Goal: Information Seeking & Learning: Learn about a topic

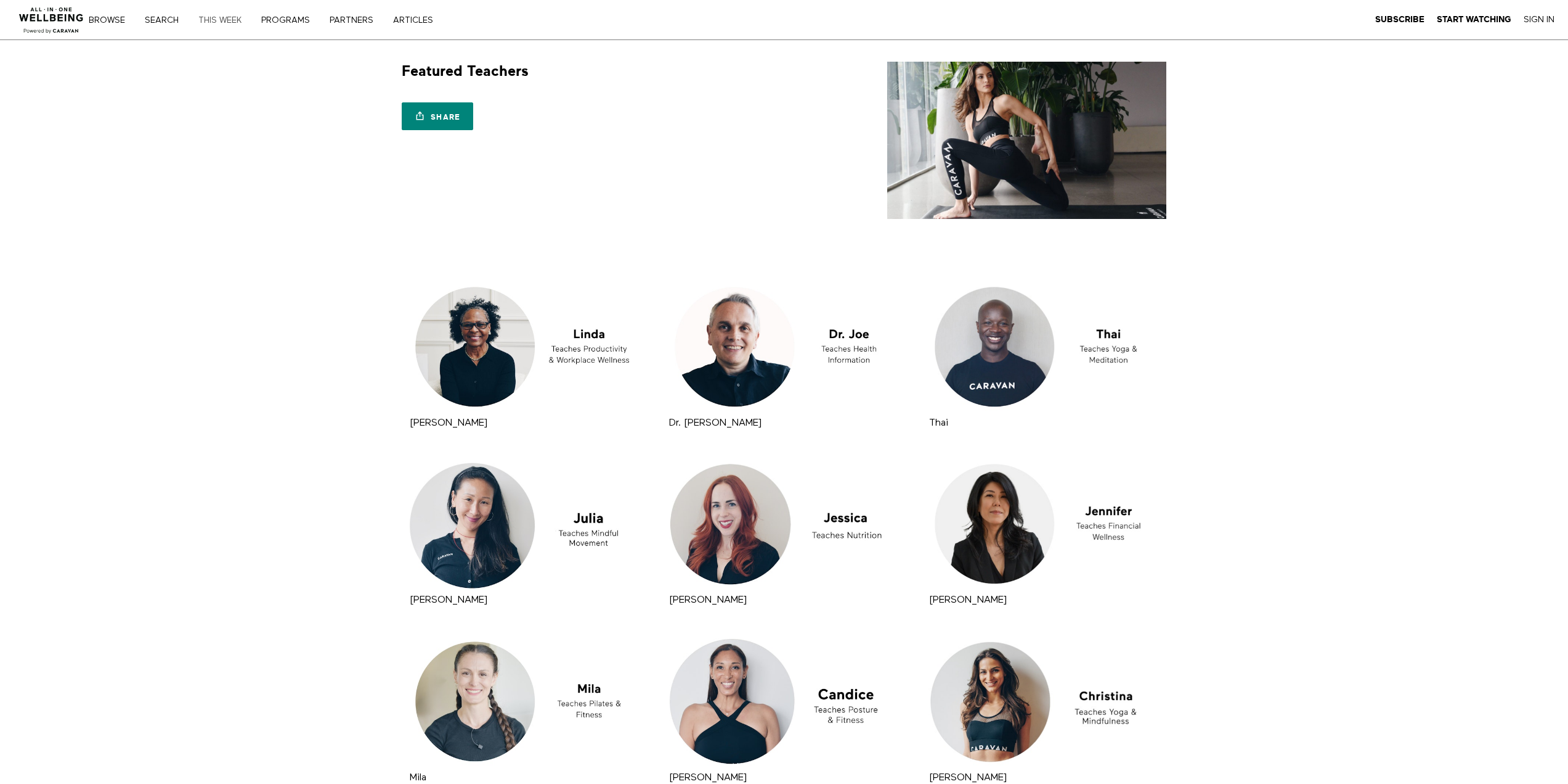
click at [213, 20] on link "THIS WEEK" at bounding box center [224, 20] width 61 height 9
click at [55, 14] on img at bounding box center [51, 16] width 74 height 37
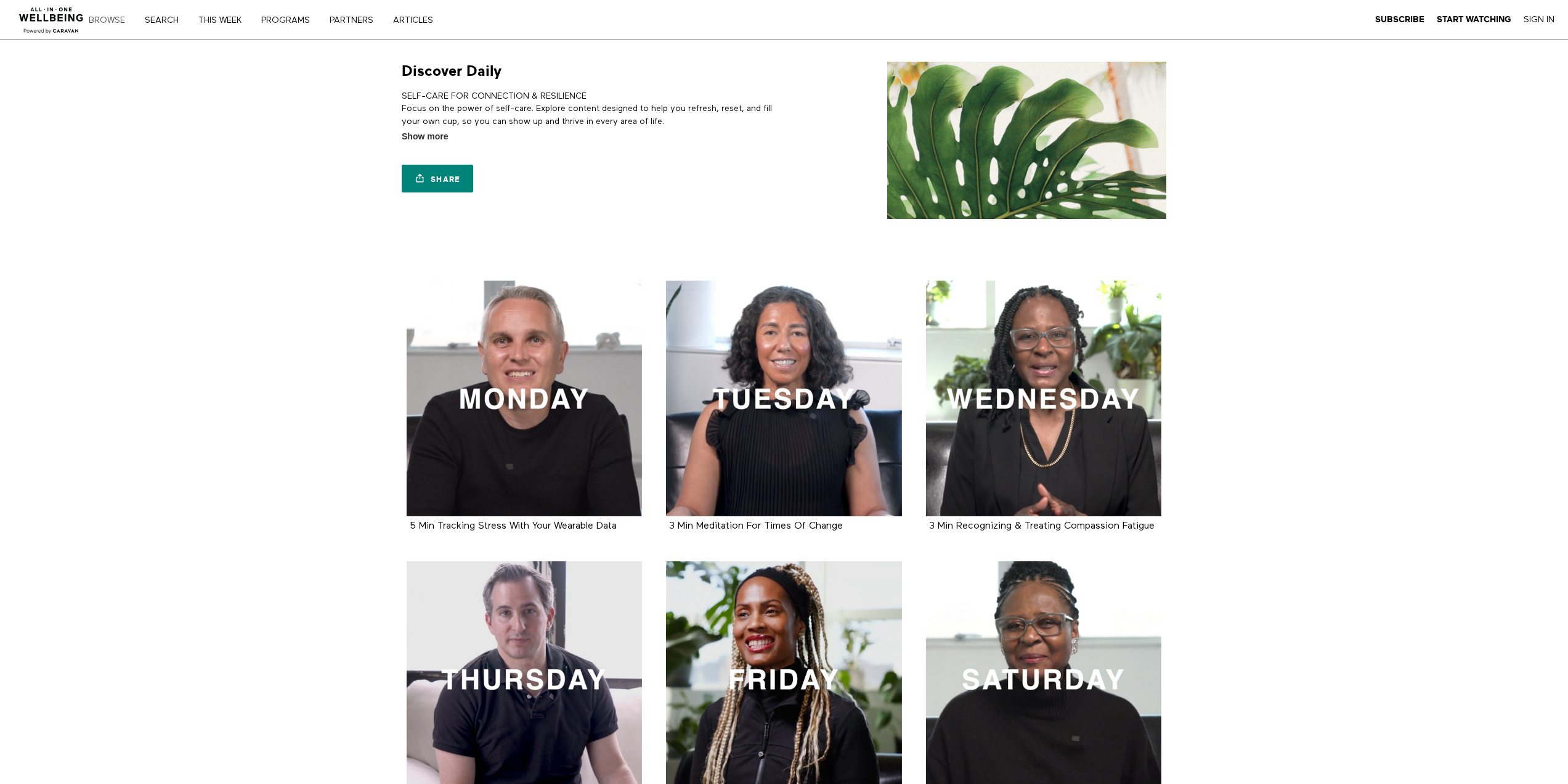
click at [111, 21] on link "Browse" at bounding box center [112, 20] width 54 height 9
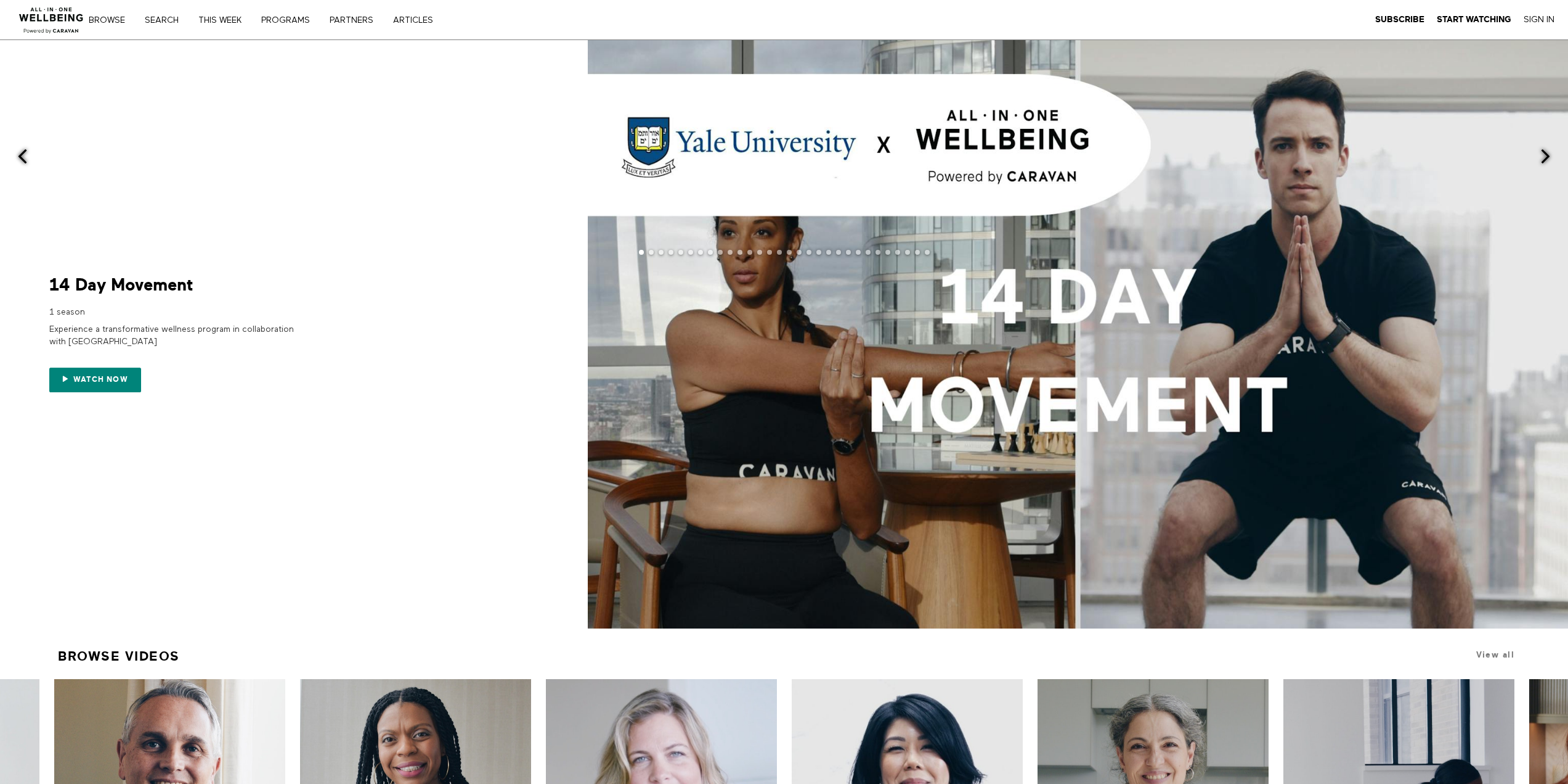
click at [1543, 148] on span at bounding box center [1546, 156] width 15 height 15
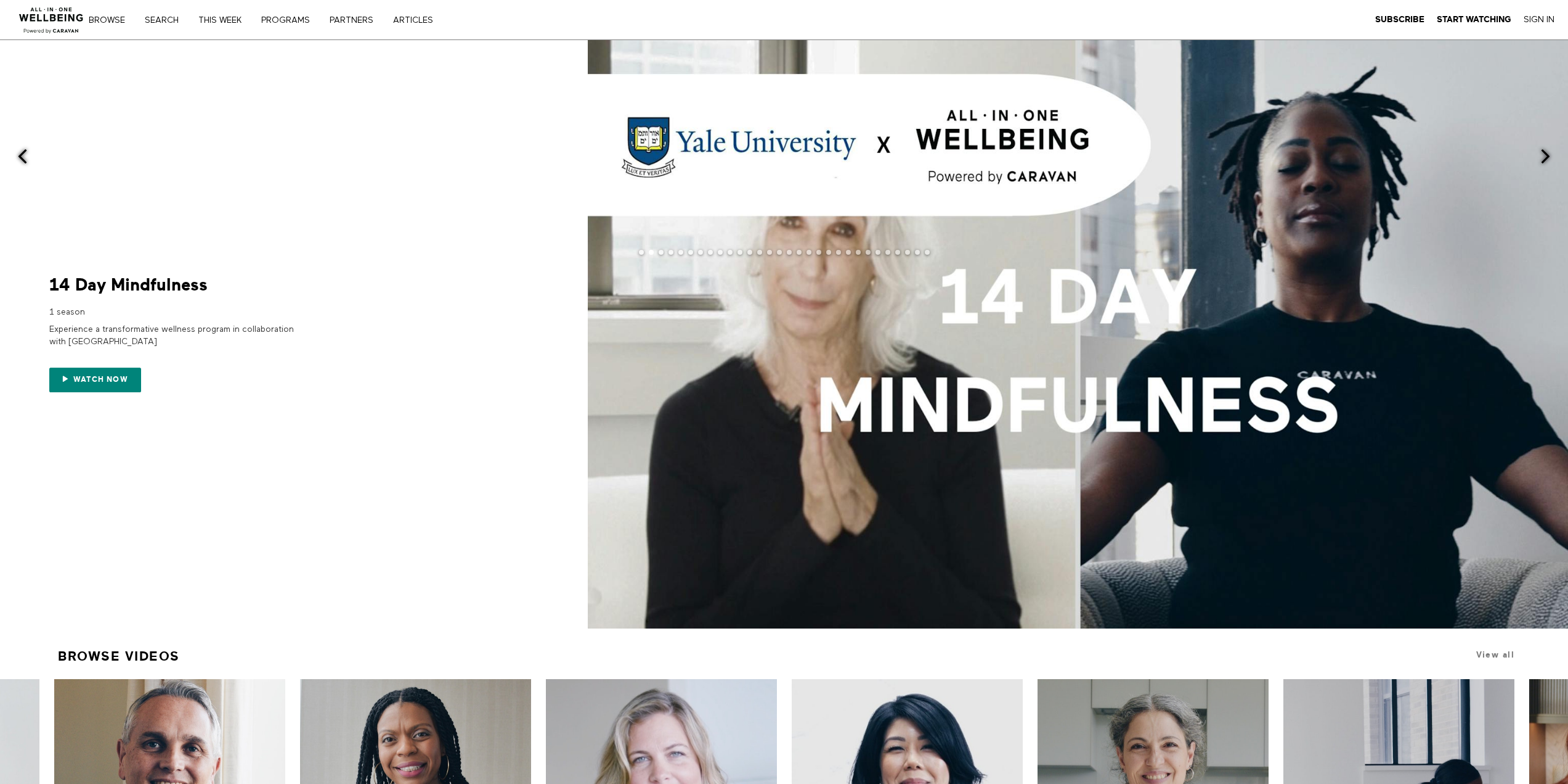
click at [1543, 148] on span at bounding box center [1546, 156] width 15 height 15
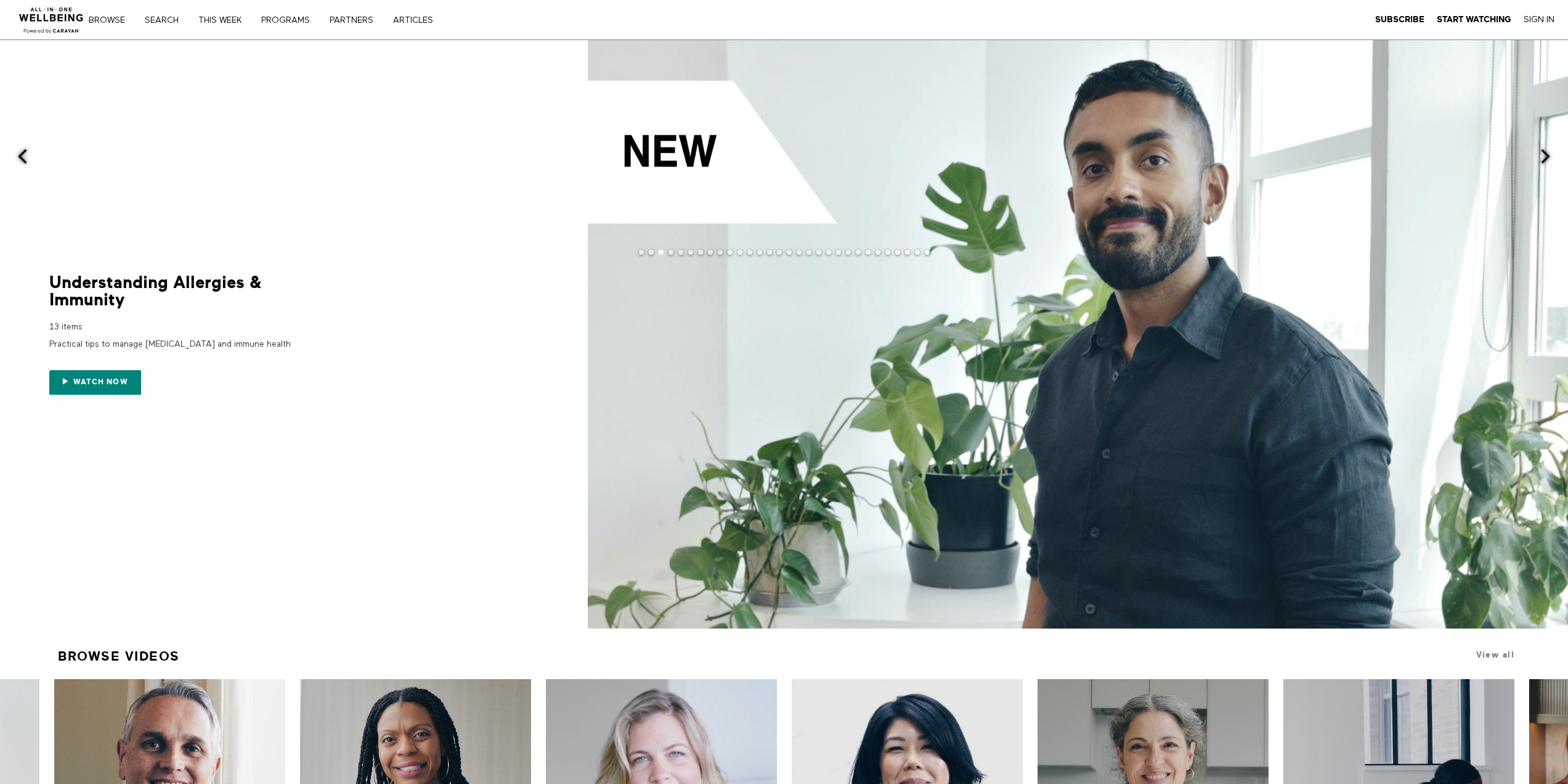
click at [1543, 148] on span at bounding box center [1546, 156] width 15 height 15
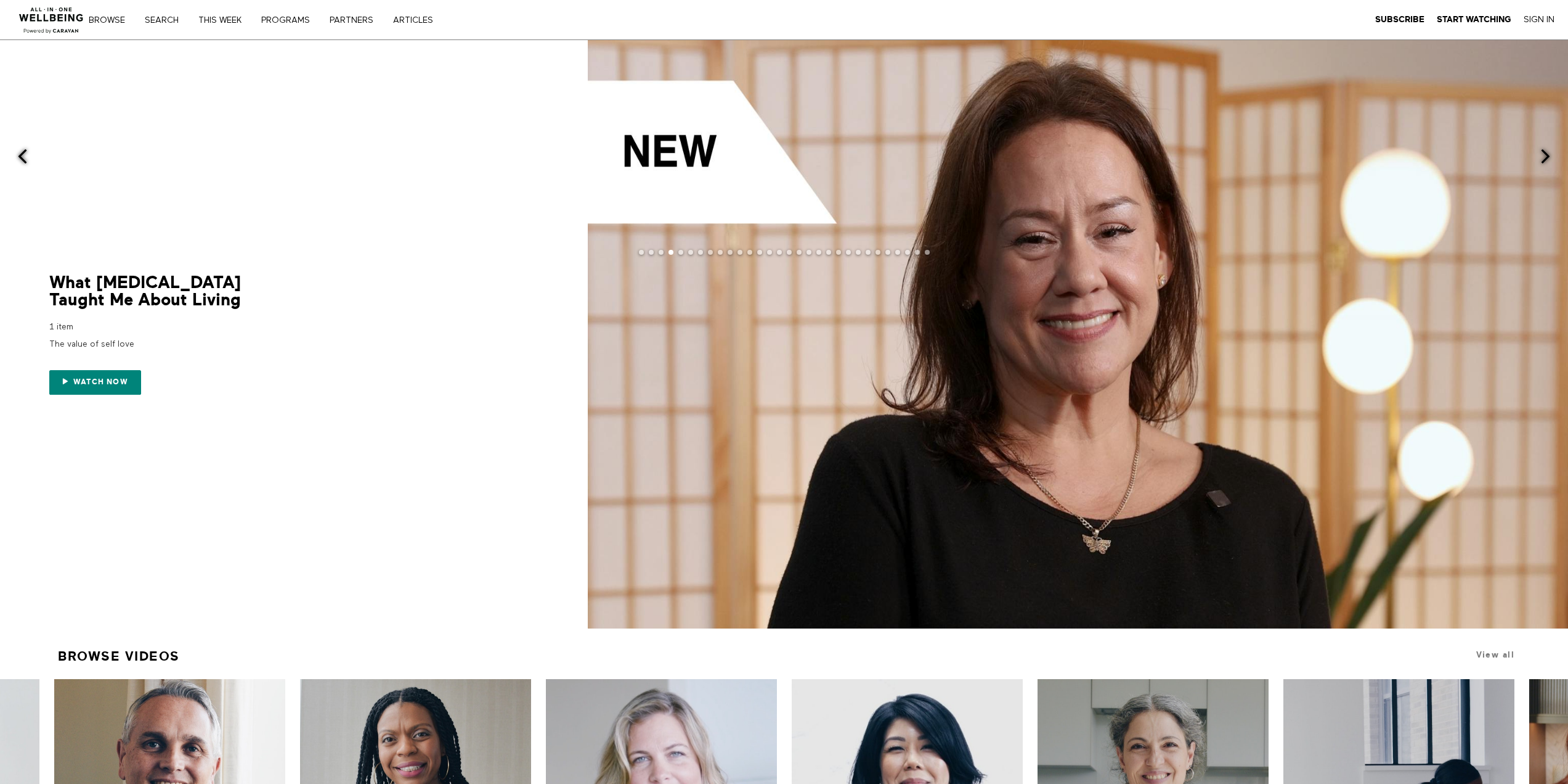
click at [1543, 148] on span at bounding box center [1546, 156] width 15 height 15
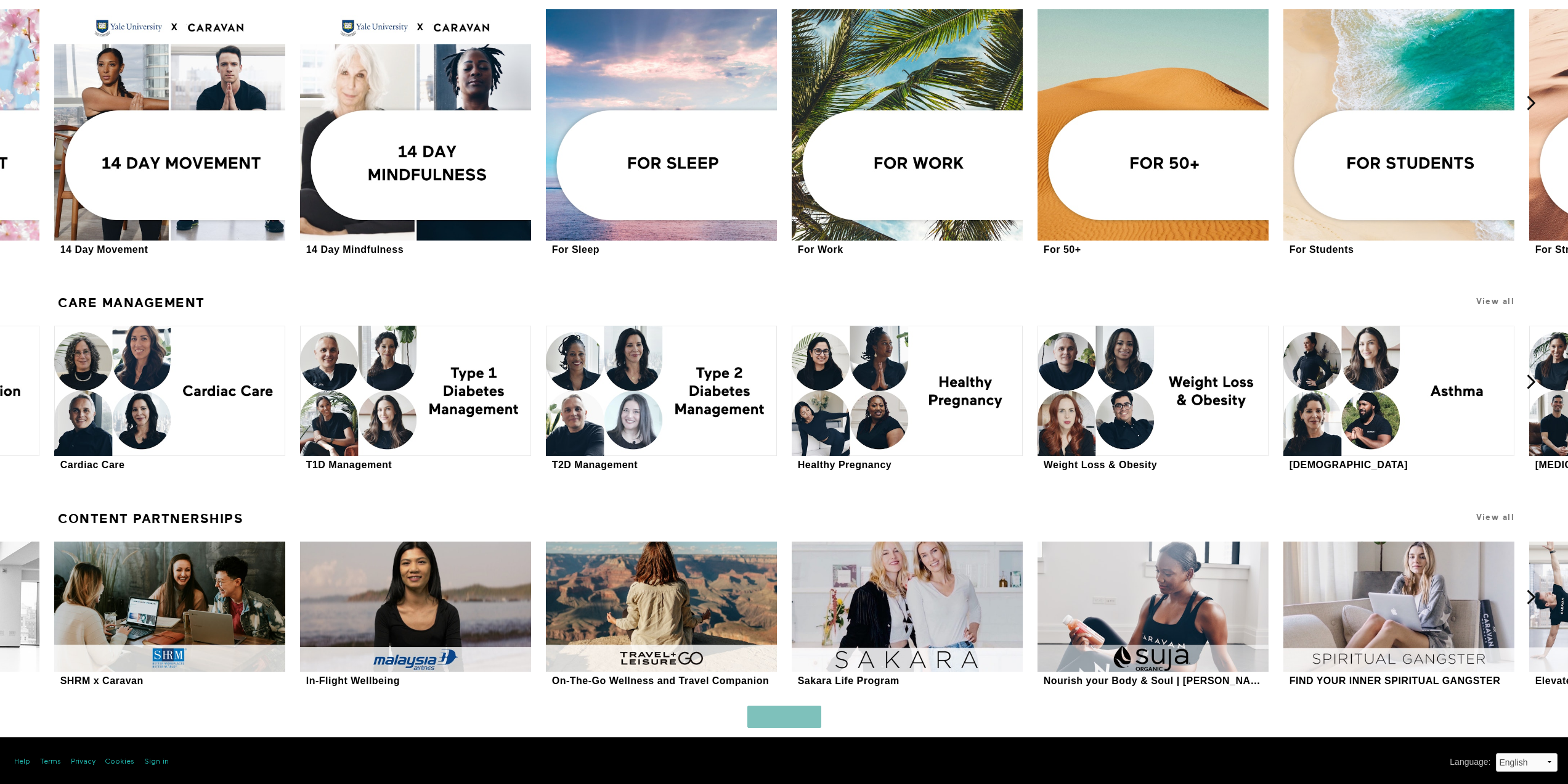
scroll to position [3132, 0]
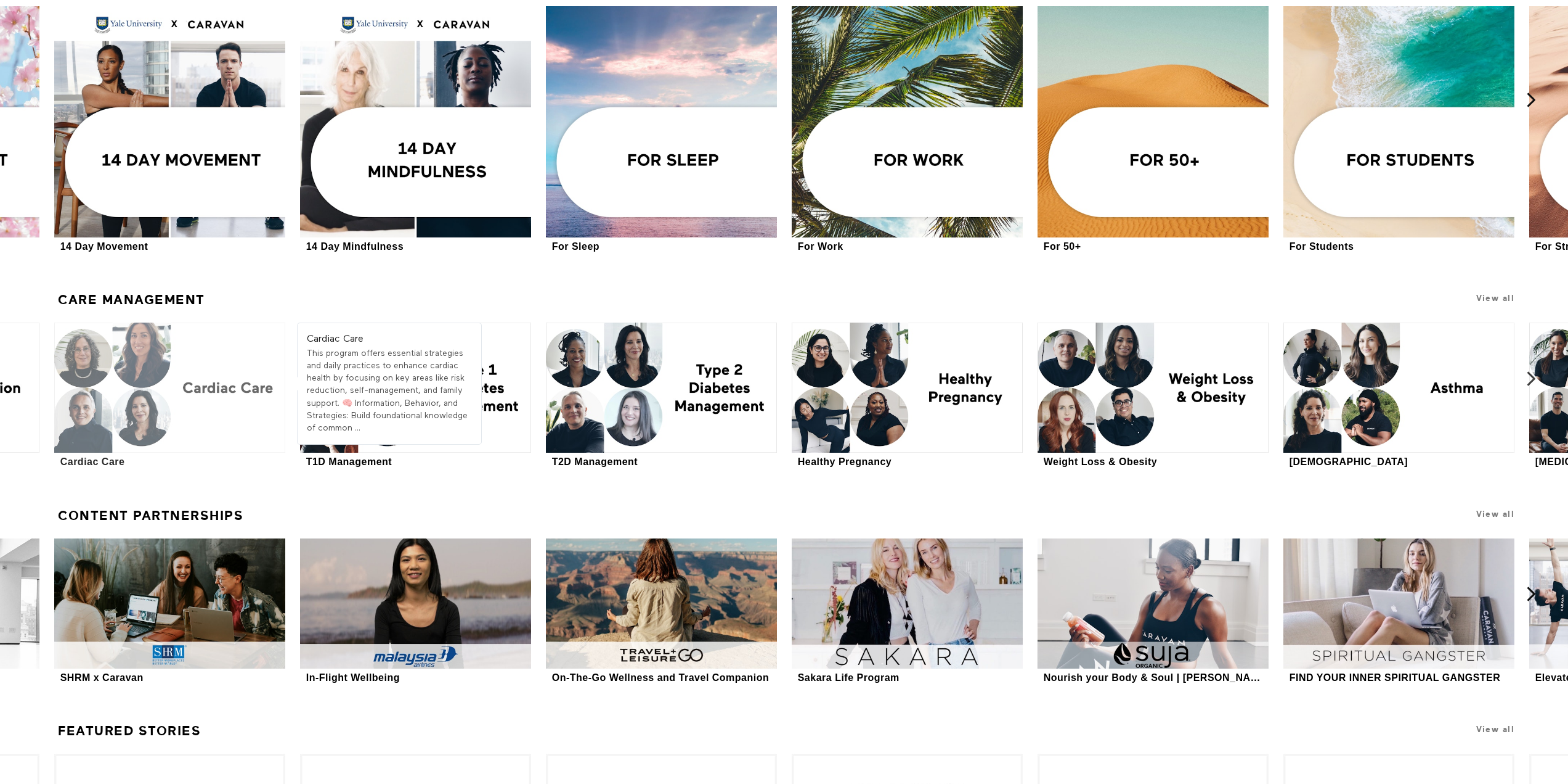
click at [167, 418] on div at bounding box center [169, 387] width 231 height 130
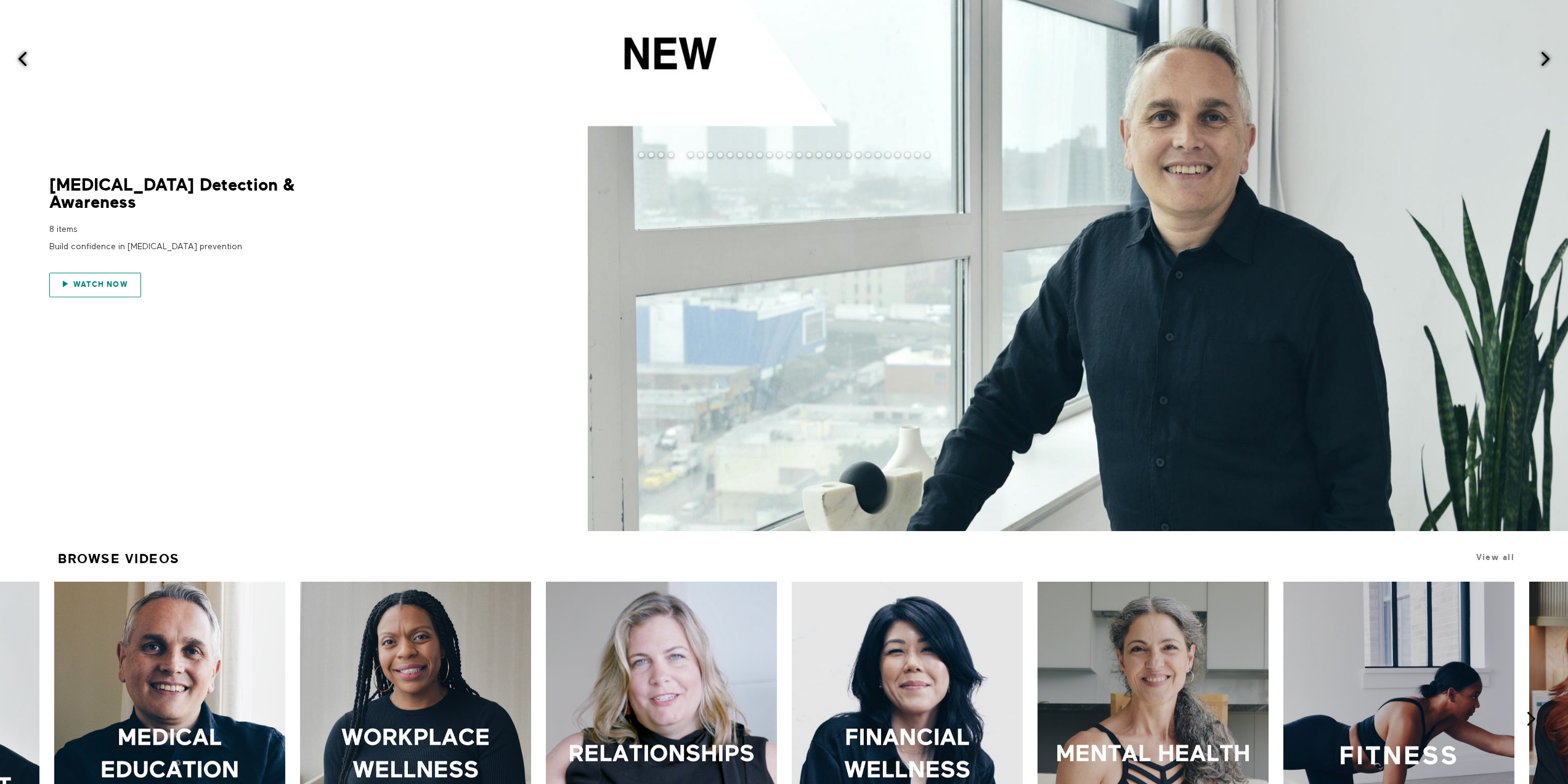
scroll to position [92, 0]
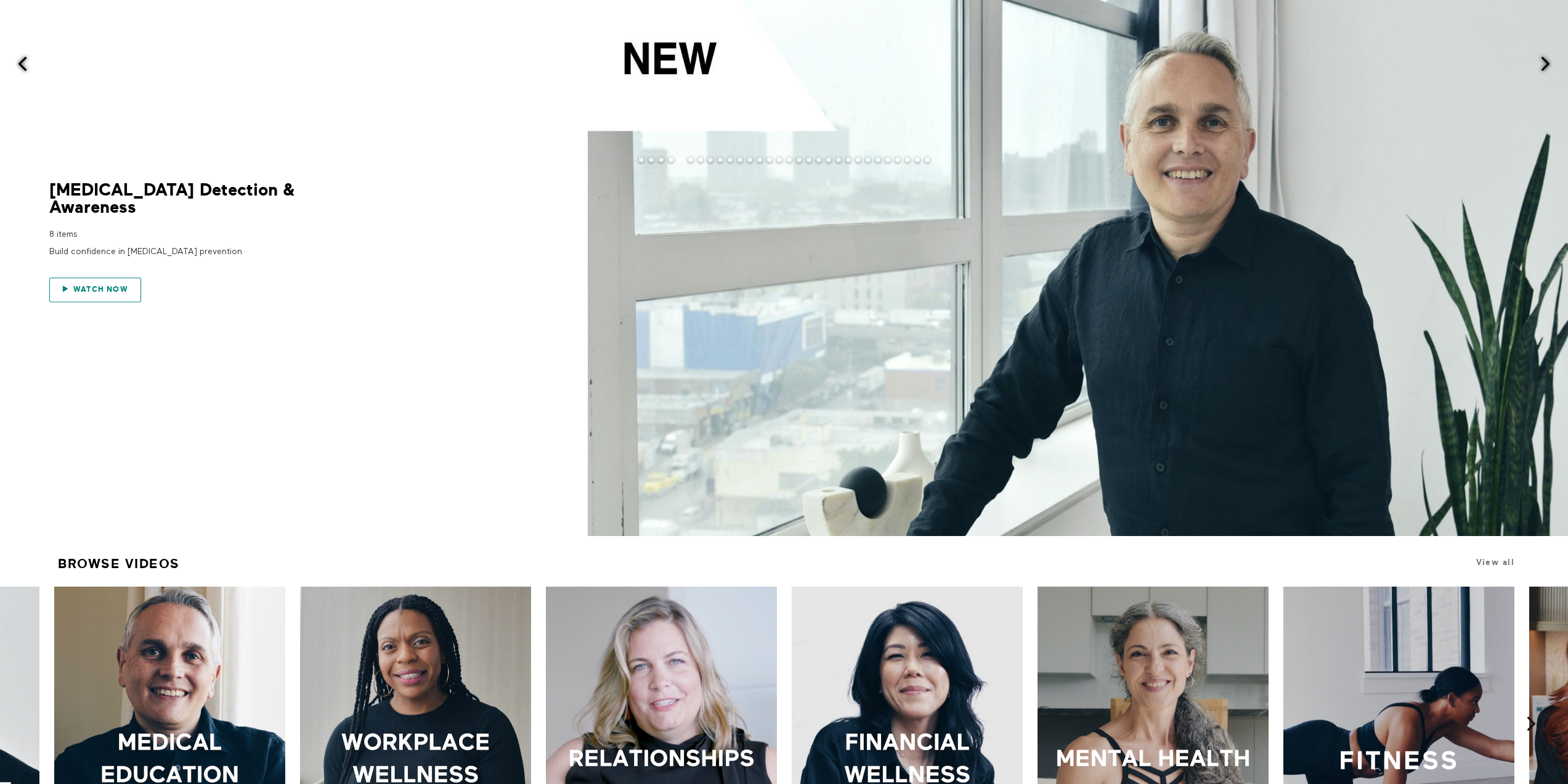
click at [116, 290] on span "Watch now" at bounding box center [100, 289] width 55 height 9
